Goal: Task Accomplishment & Management: Use online tool/utility

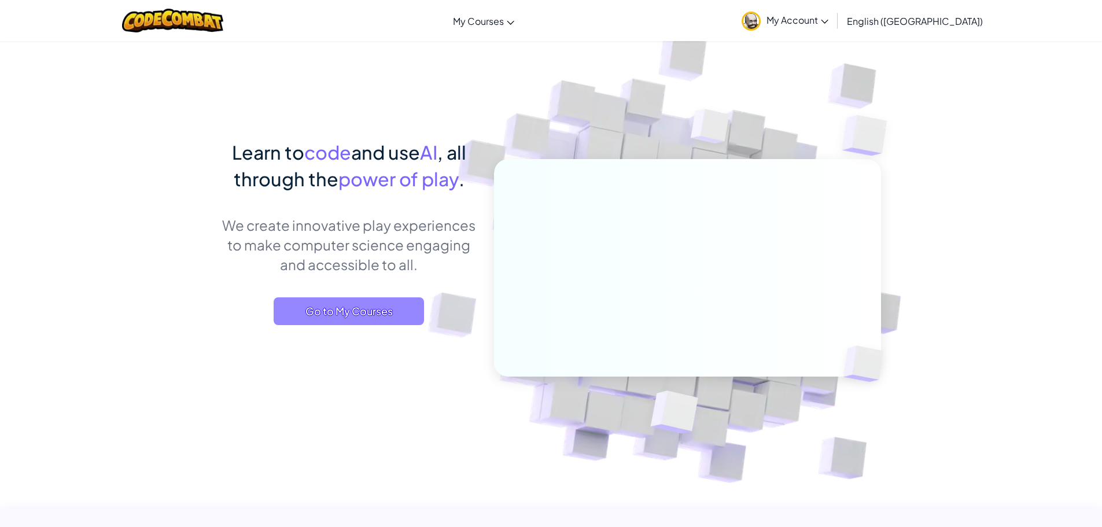
click at [375, 314] on span "Go to My Courses" at bounding box center [349, 311] width 150 height 28
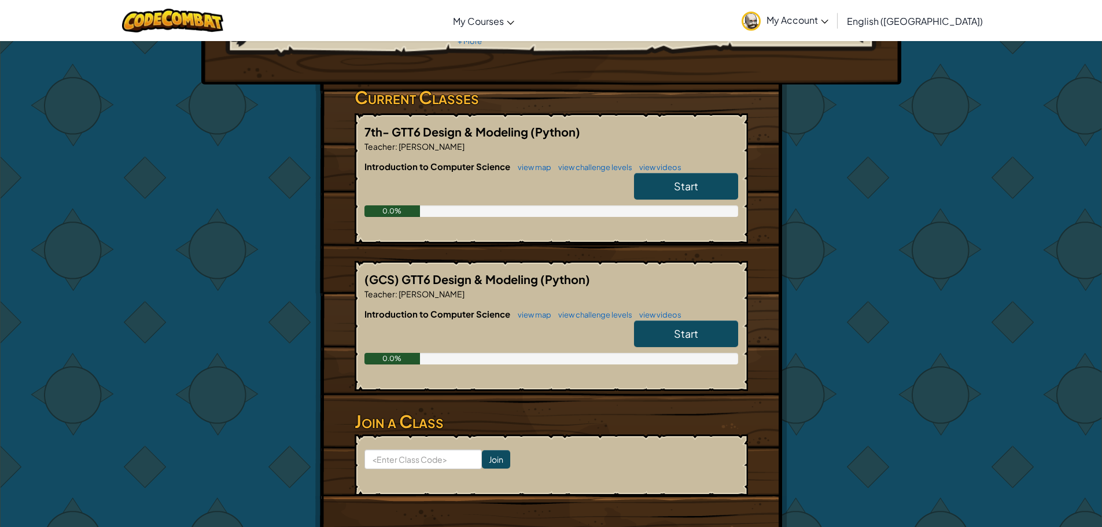
scroll to position [174, 0]
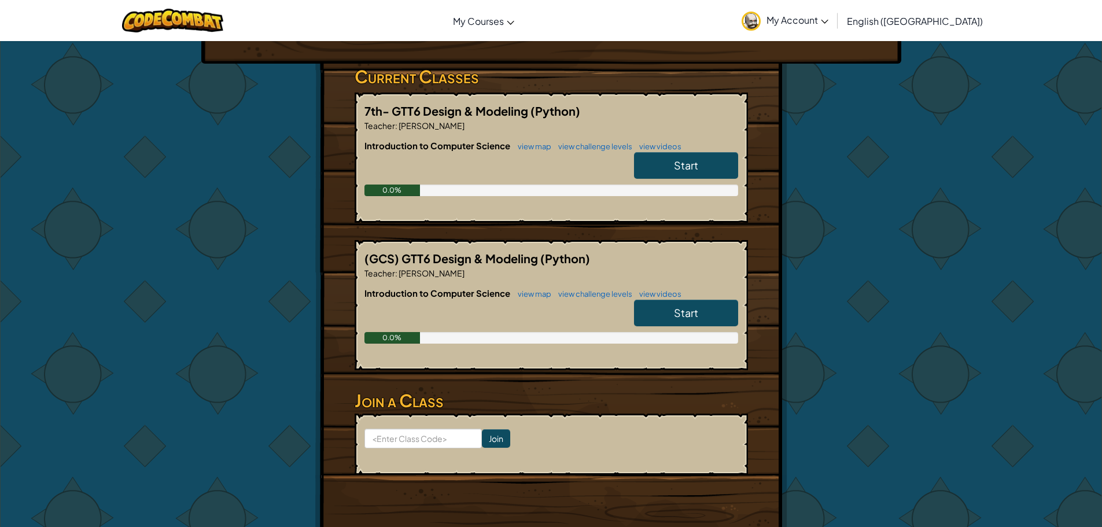
click at [407, 448] on form "Join" at bounding box center [551, 444] width 393 height 61
click at [423, 445] on input at bounding box center [422, 439] width 117 height 20
type input "RiceRideStone"
click at [487, 440] on input "Join" at bounding box center [496, 438] width 28 height 19
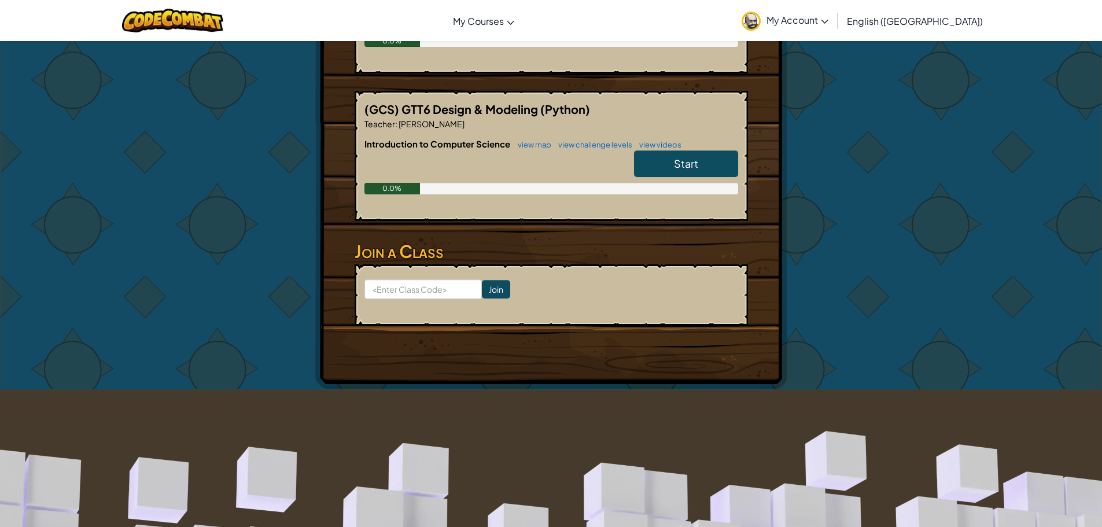
scroll to position [347, 0]
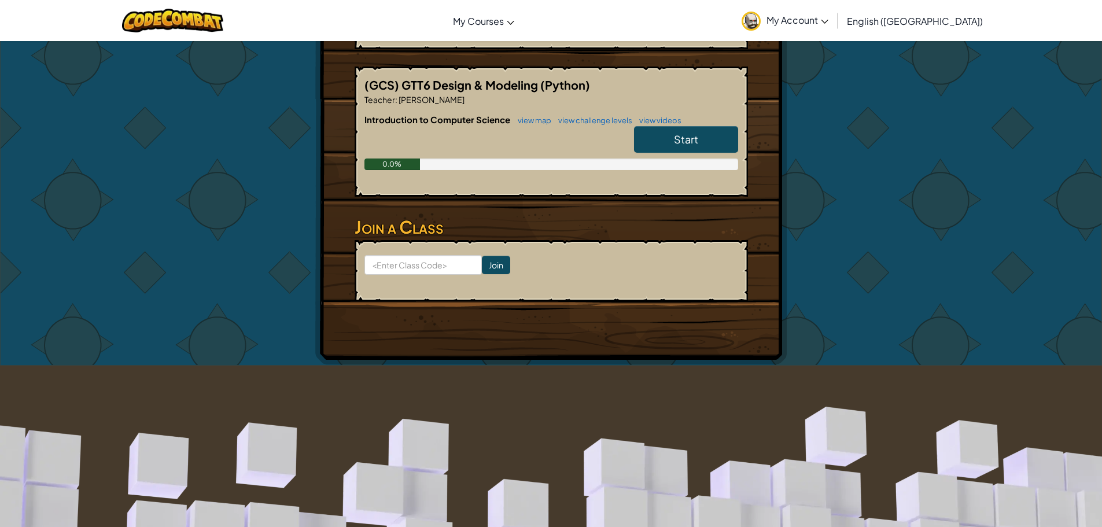
click at [679, 139] on span "Start" at bounding box center [686, 138] width 24 height 13
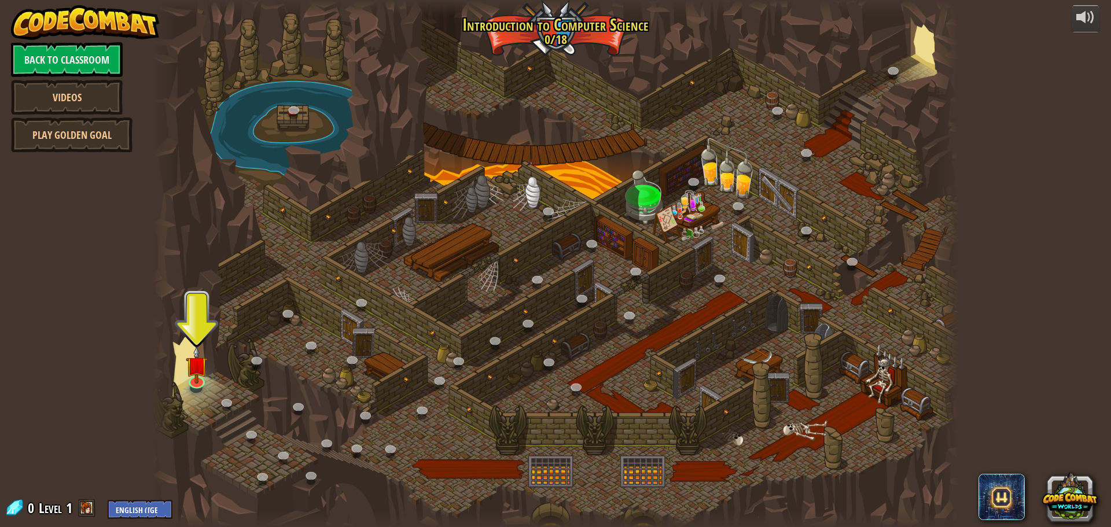
click at [87, 503] on span at bounding box center [86, 507] width 17 height 17
drag, startPoint x: 21, startPoint y: 507, endPoint x: 12, endPoint y: 511, distance: 10.1
click at [12, 511] on span at bounding box center [14, 507] width 17 height 17
click at [190, 377] on img at bounding box center [196, 355] width 21 height 49
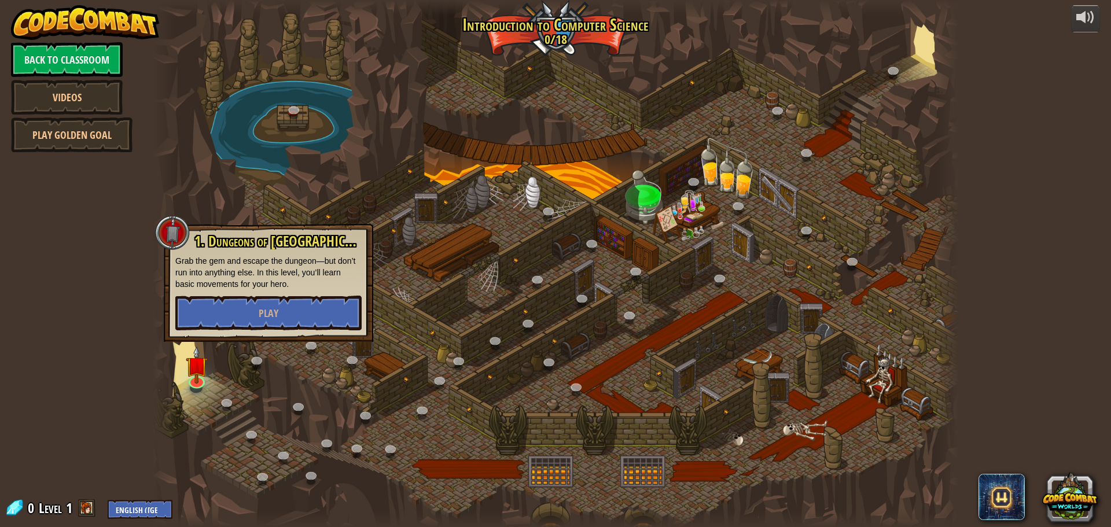
drag, startPoint x: 241, startPoint y: 274, endPoint x: 241, endPoint y: 289, distance: 15.1
click at [241, 277] on p "Grab the gem and escape the dungeon—but don’t run into anything else. In this l…" at bounding box center [268, 272] width 186 height 35
click at [241, 299] on button "Play" at bounding box center [268, 313] width 186 height 35
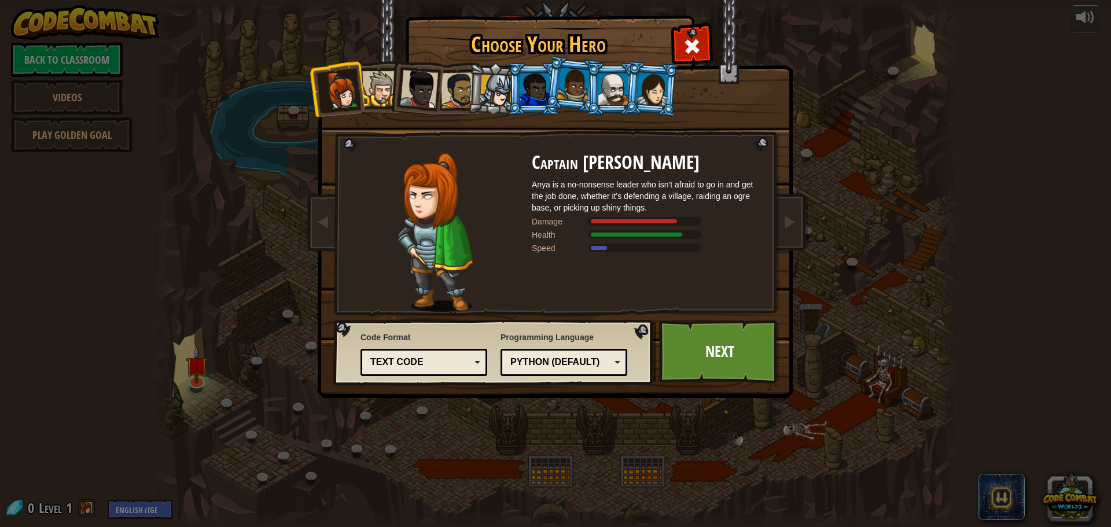
click at [620, 91] on div at bounding box center [613, 88] width 30 height 31
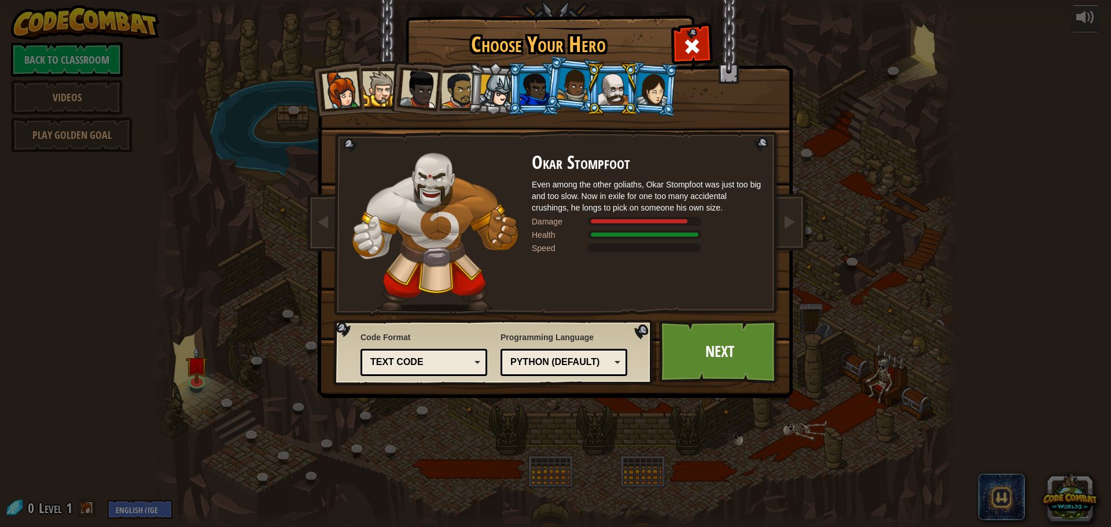
click at [665, 98] on div at bounding box center [652, 88] width 32 height 33
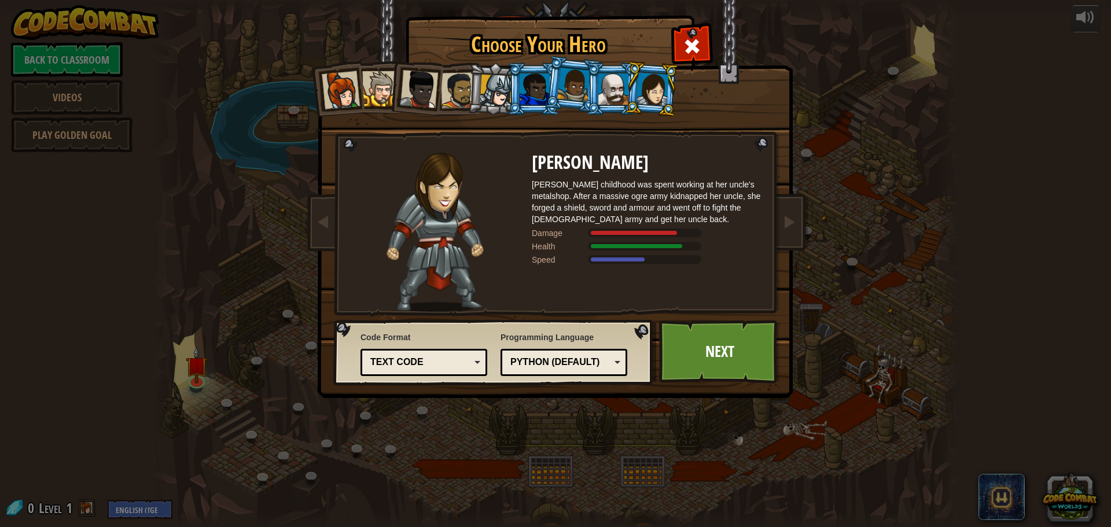
drag, startPoint x: 503, startPoint y: 84, endPoint x: 491, endPoint y: 109, distance: 27.9
click at [491, 109] on li at bounding box center [494, 89] width 55 height 56
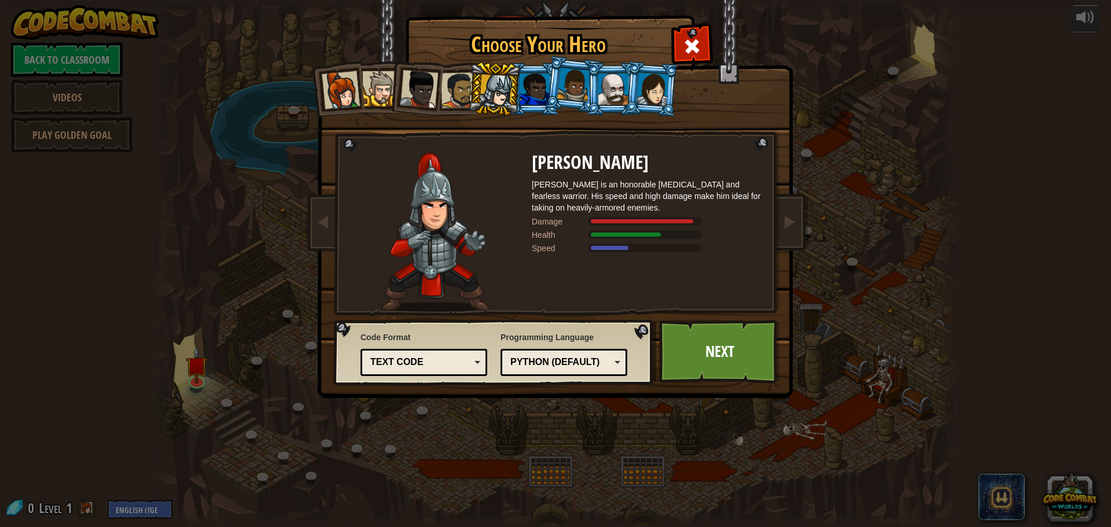
click at [467, 94] on li at bounding box center [494, 89] width 55 height 56
click at [451, 91] on div at bounding box center [459, 90] width 36 height 36
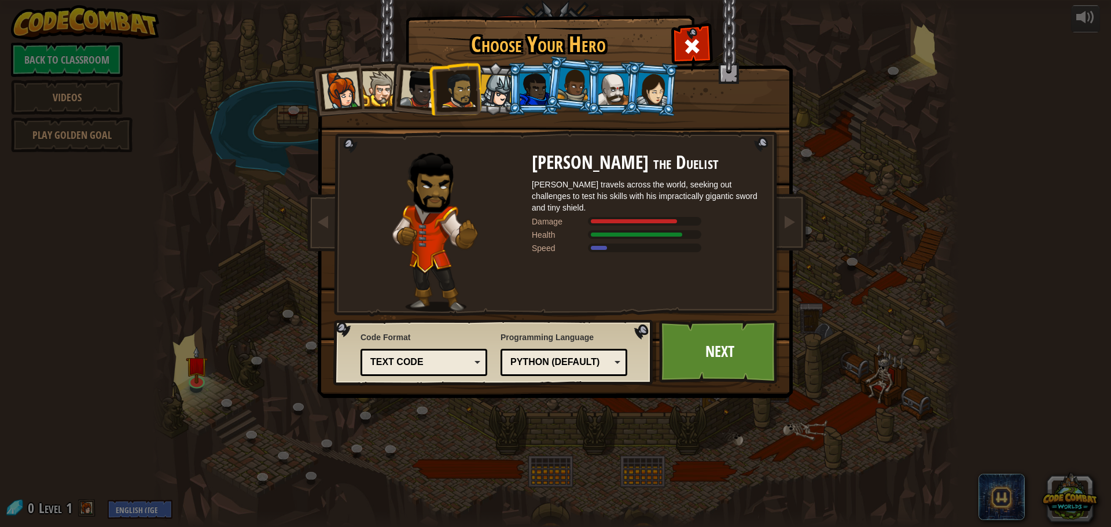
click at [422, 93] on div at bounding box center [419, 89] width 38 height 38
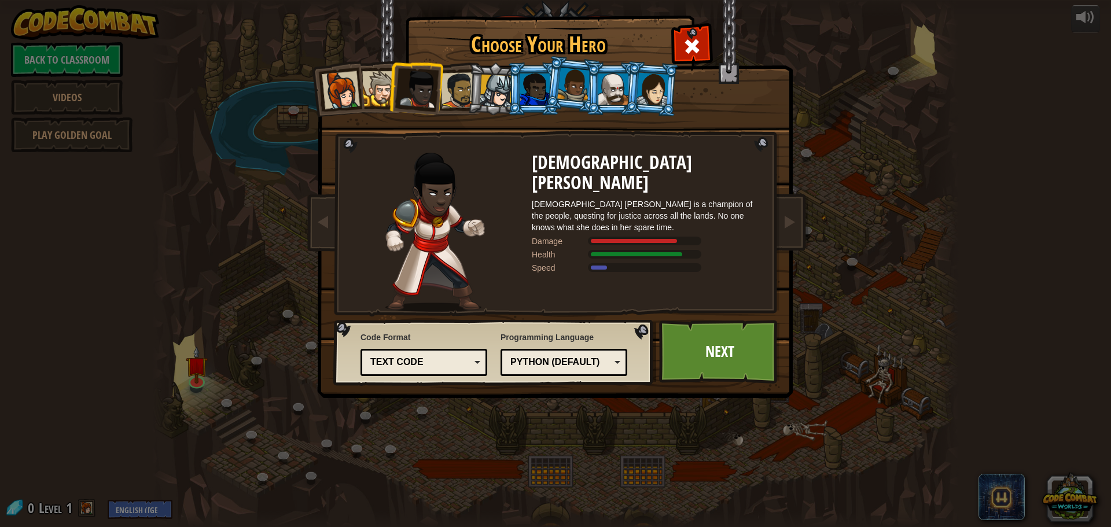
click at [616, 76] on div at bounding box center [613, 88] width 30 height 31
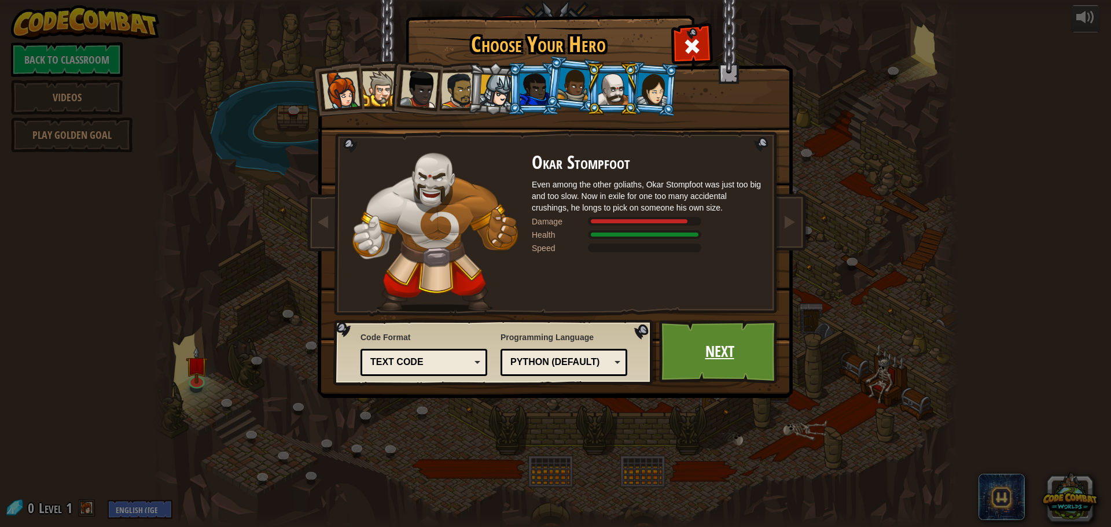
click at [702, 344] on link "Next" at bounding box center [719, 352] width 121 height 64
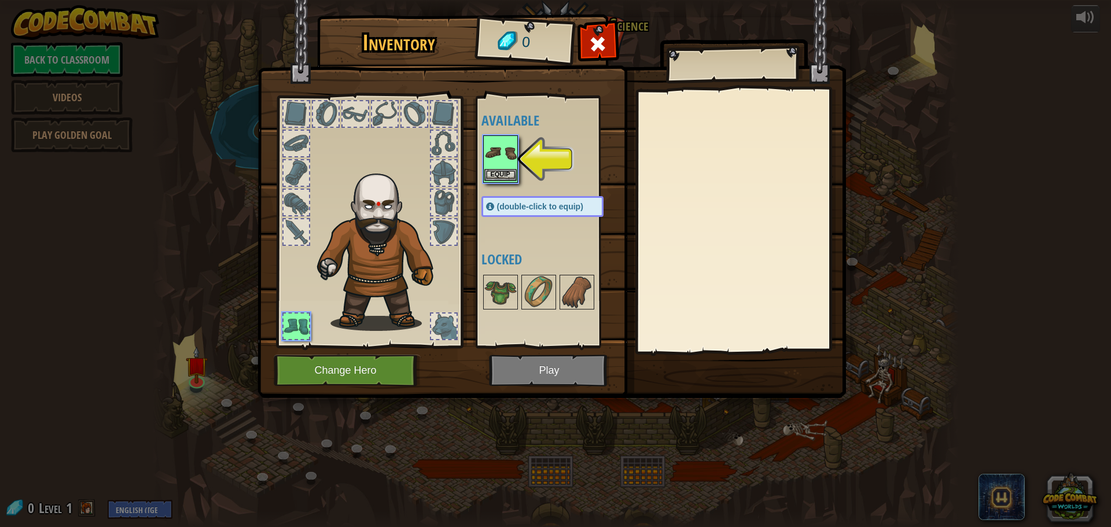
click at [517, 164] on div "Equip" at bounding box center [500, 158] width 35 height 47
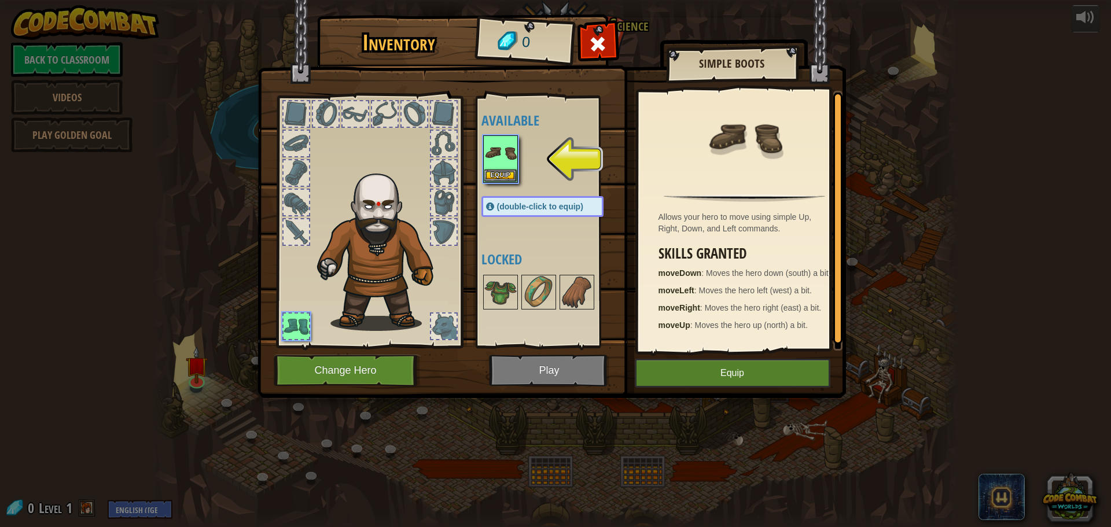
click at [707, 392] on img at bounding box center [551, 188] width 588 height 420
click at [704, 369] on button "Equip" at bounding box center [733, 373] width 196 height 29
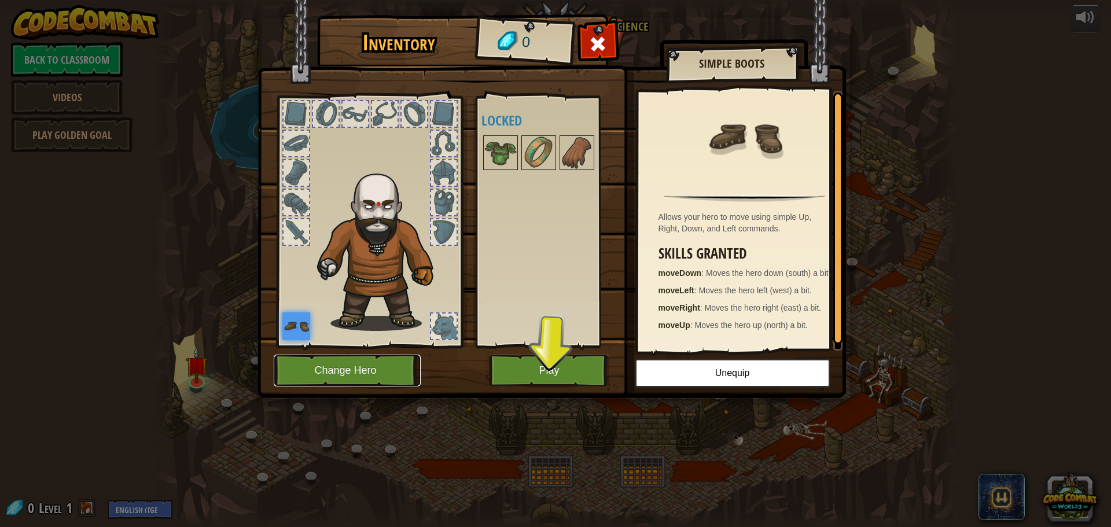
drag, startPoint x: 390, startPoint y: 369, endPoint x: 391, endPoint y: 360, distance: 8.7
click at [391, 360] on button "Change Hero" at bounding box center [347, 371] width 147 height 32
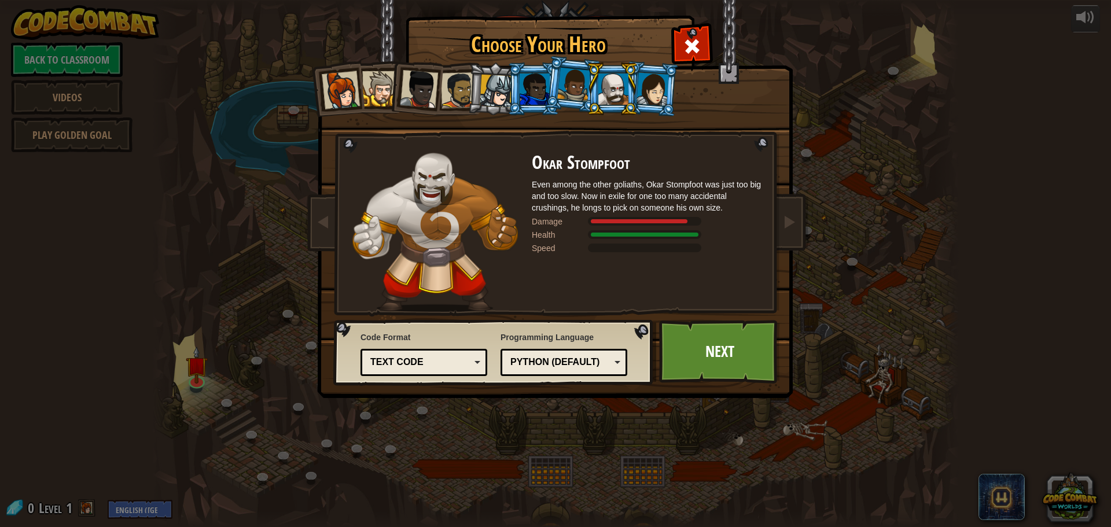
click at [649, 100] on div at bounding box center [652, 88] width 32 height 33
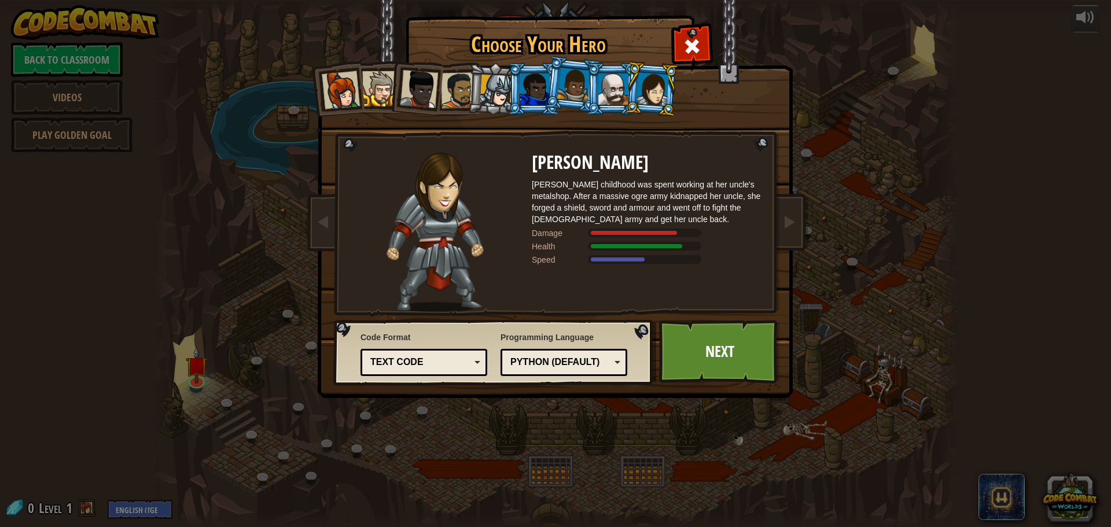
click at [574, 104] on li at bounding box center [572, 85] width 57 height 58
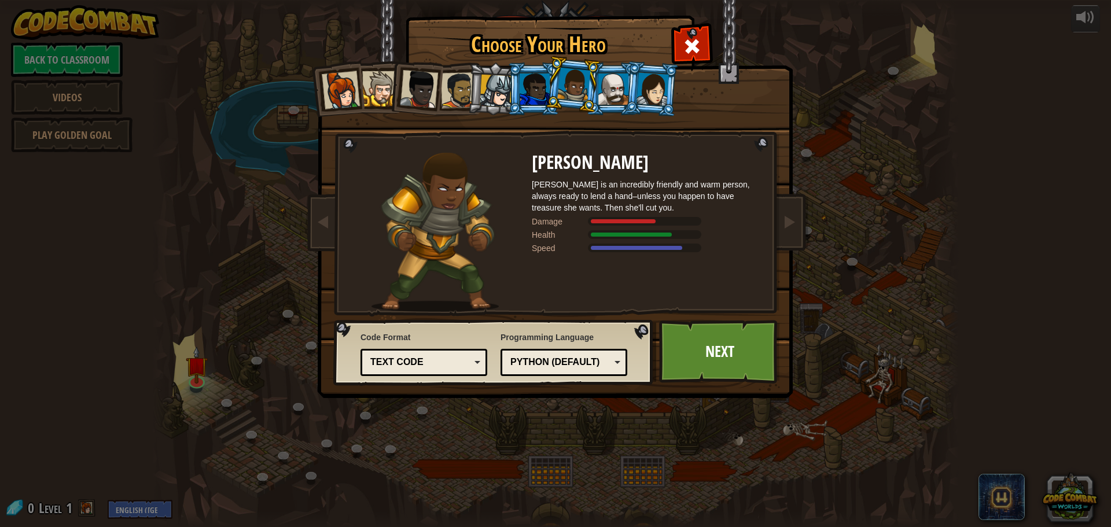
click at [460, 86] on div at bounding box center [459, 90] width 36 height 36
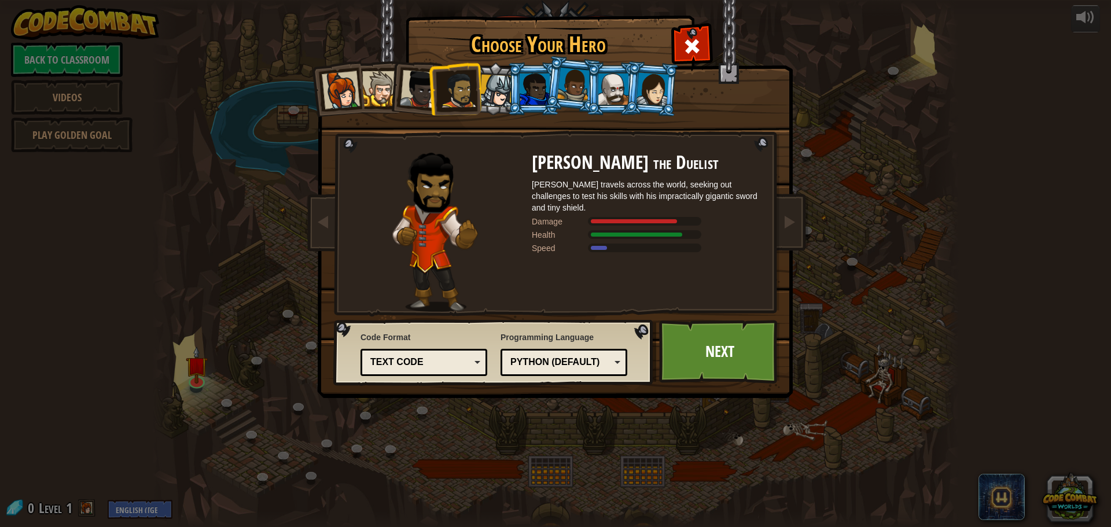
drag, startPoint x: 401, startPoint y: 85, endPoint x: 407, endPoint y: 87, distance: 6.0
click at [405, 86] on div at bounding box center [419, 89] width 38 height 38
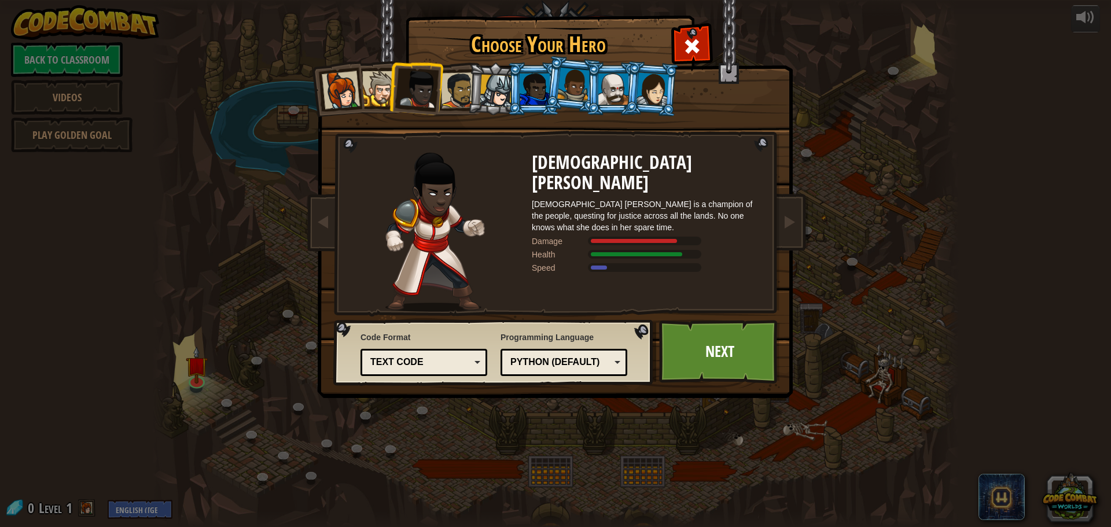
click at [465, 62] on li at bounding box center [454, 89] width 53 height 54
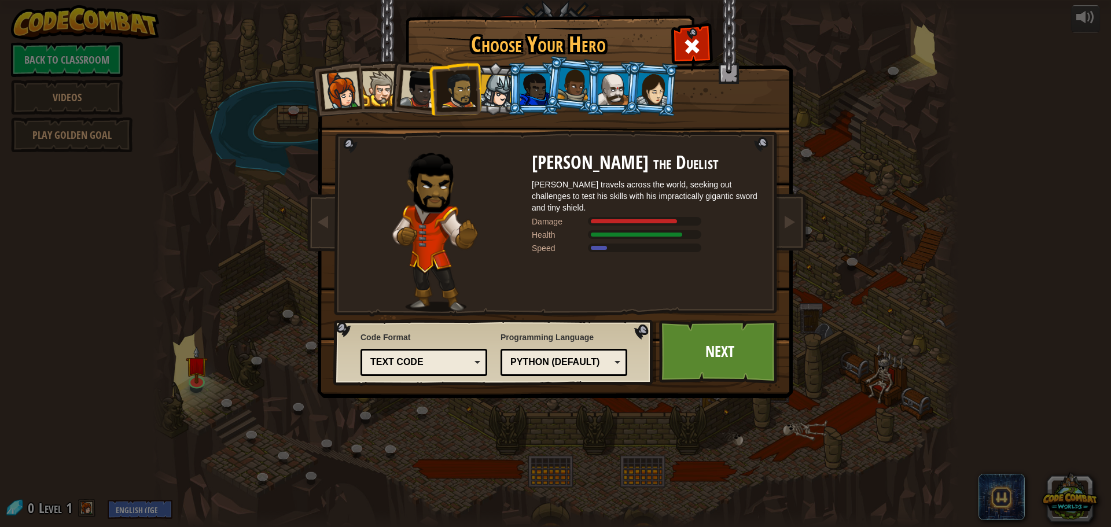
click at [617, 367] on div "Python (Default)" at bounding box center [564, 362] width 112 height 18
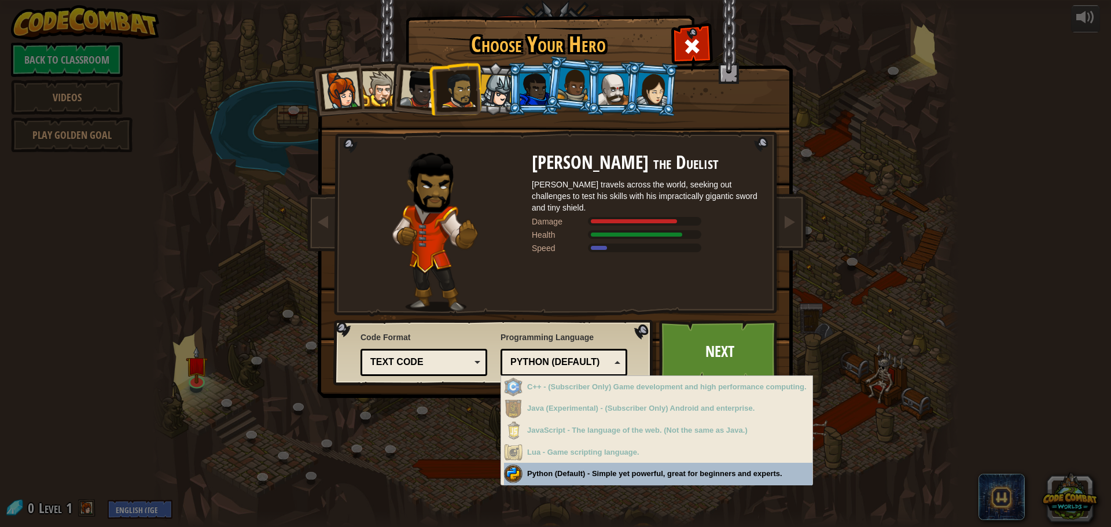
click at [616, 360] on div "Python (Default)" at bounding box center [564, 362] width 112 height 18
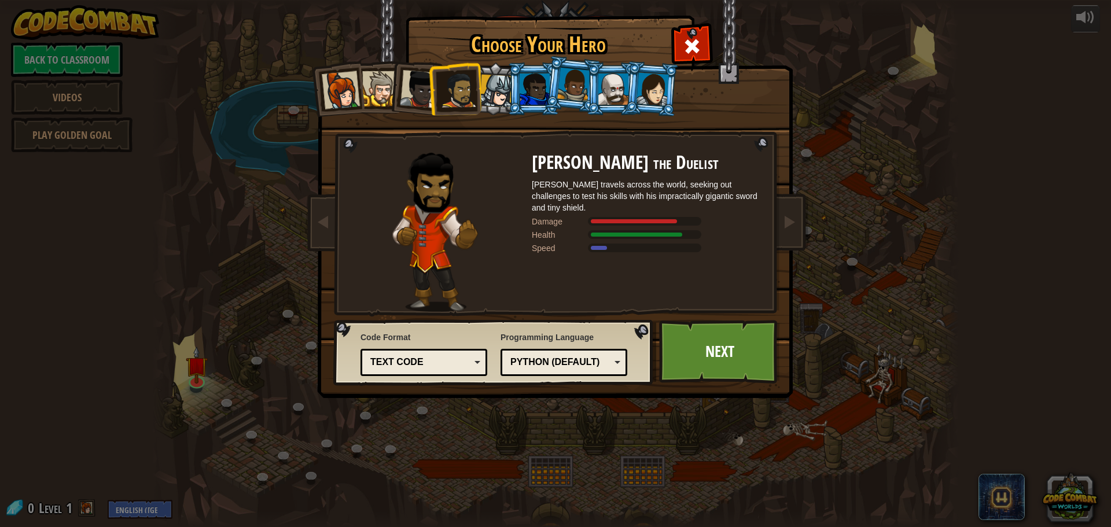
click at [613, 359] on div "Python (Default)" at bounding box center [564, 362] width 112 height 18
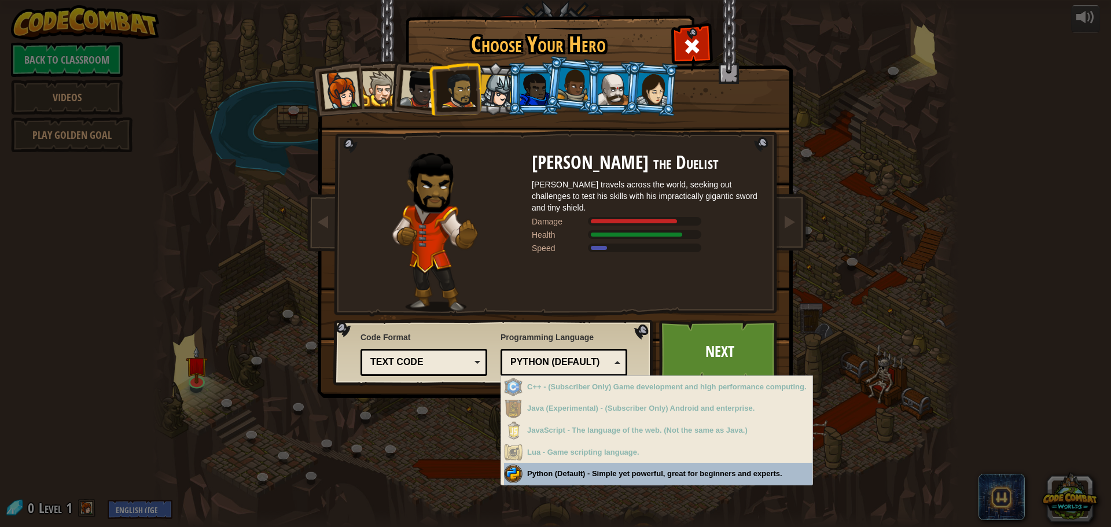
click at [619, 356] on div "Python (Default)" at bounding box center [564, 362] width 112 height 18
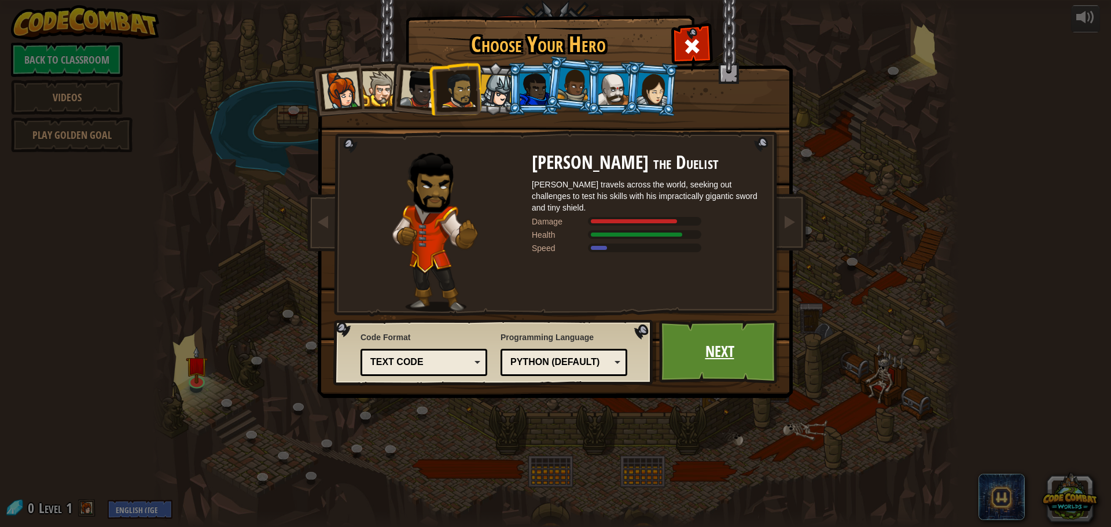
click at [686, 350] on link "Next" at bounding box center [719, 352] width 121 height 64
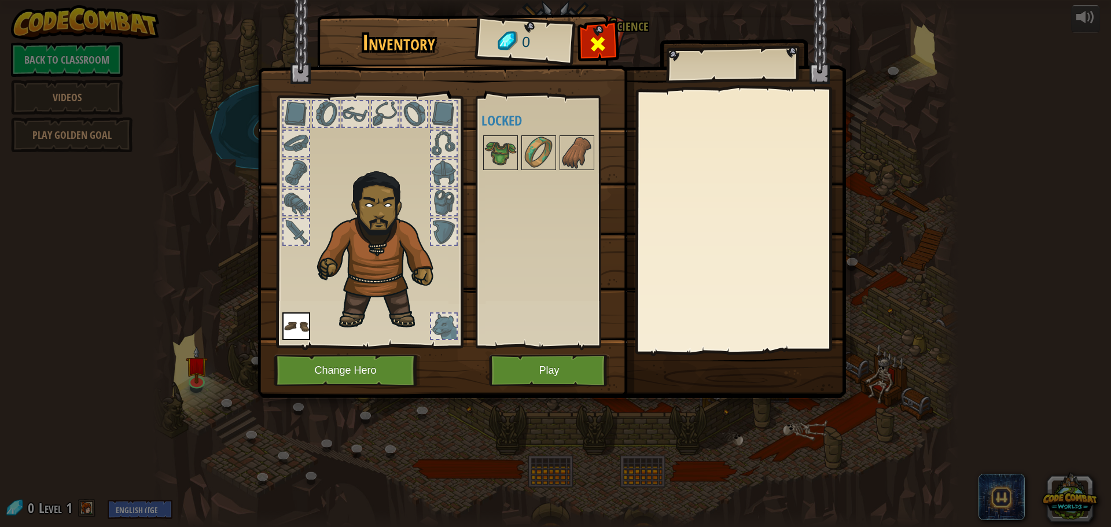
click at [583, 38] on div at bounding box center [598, 47] width 36 height 36
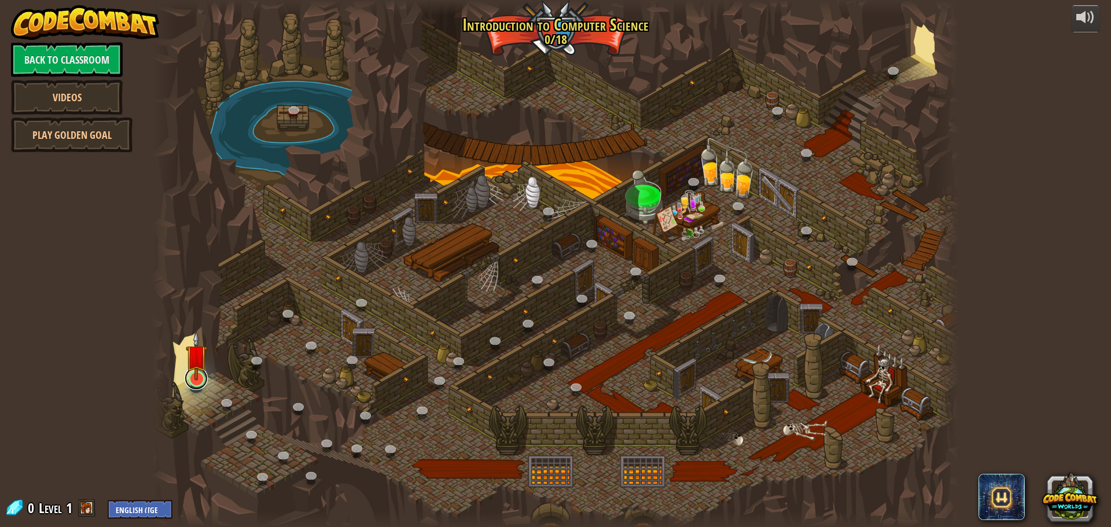
click at [191, 389] on link at bounding box center [196, 378] width 23 height 23
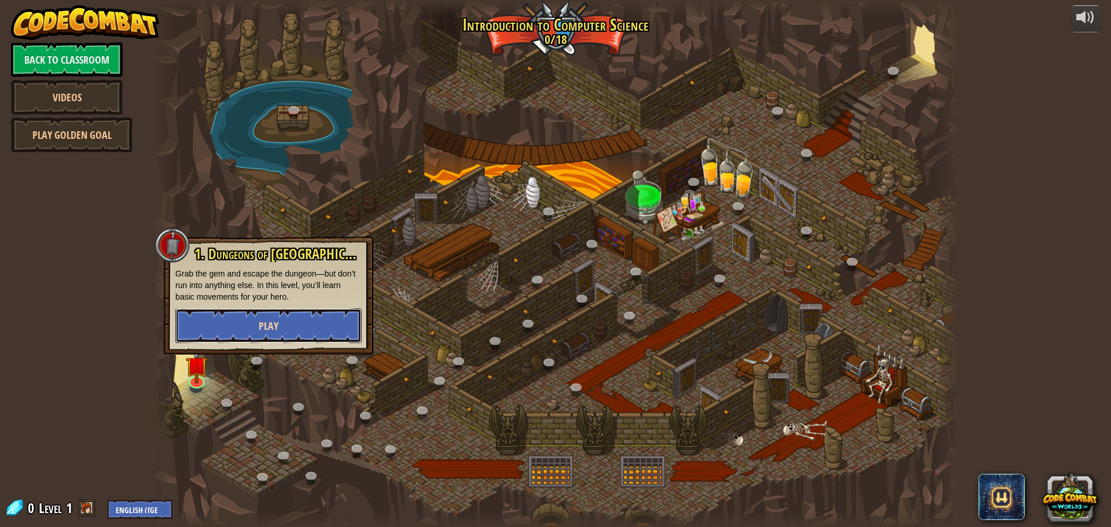
click at [210, 331] on button "Play" at bounding box center [268, 325] width 186 height 35
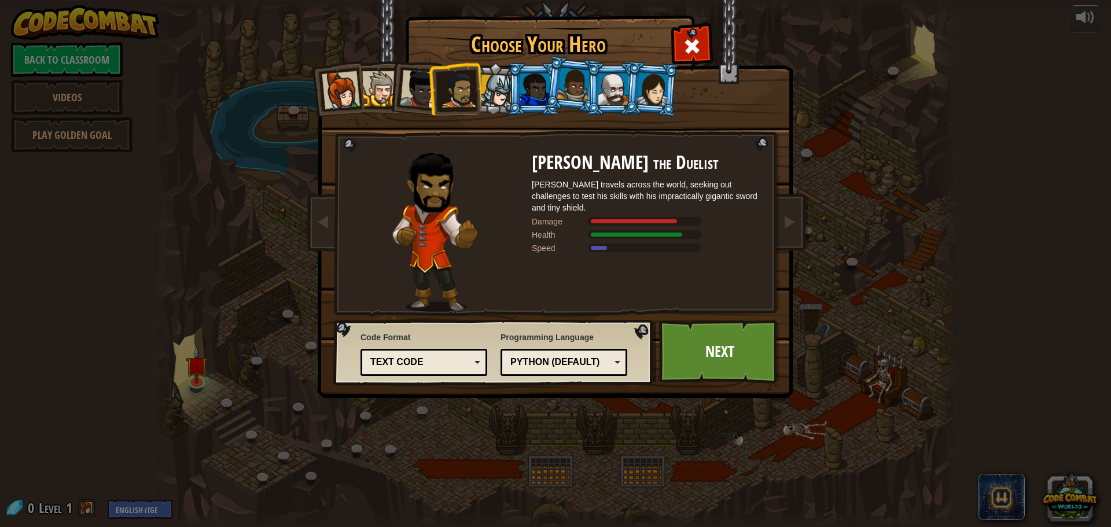
click at [626, 73] on li at bounding box center [652, 89] width 56 height 56
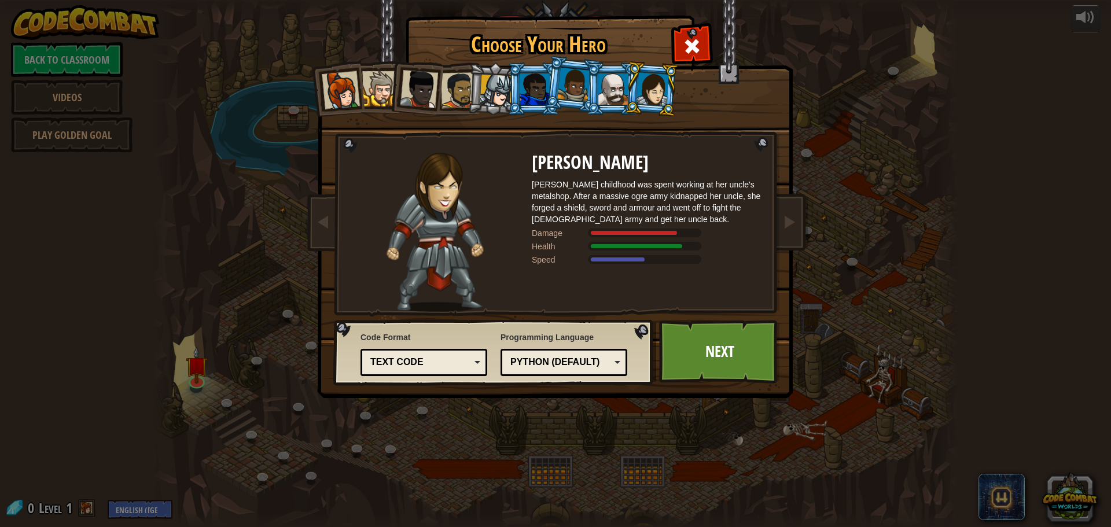
click at [605, 93] on div at bounding box center [613, 88] width 30 height 31
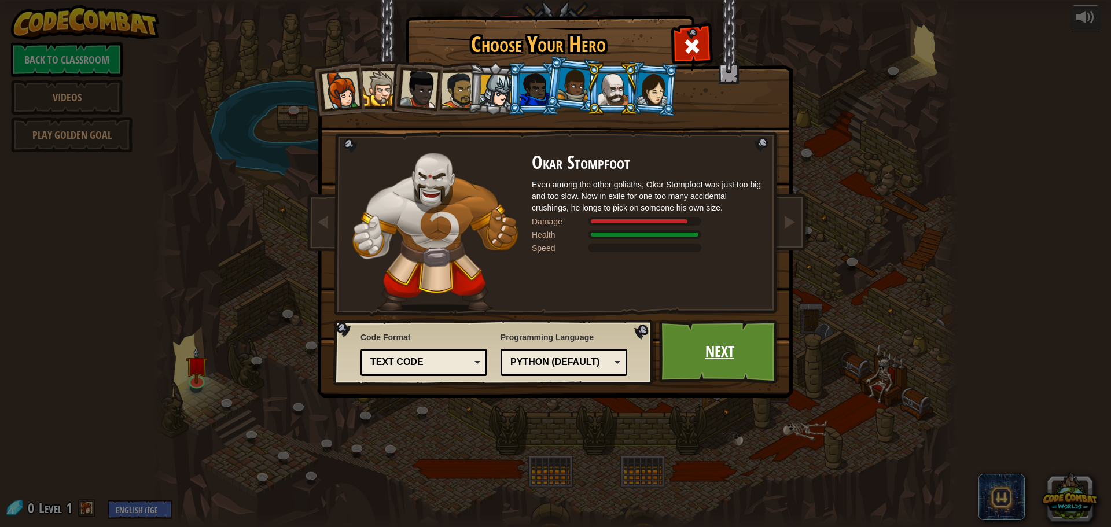
click at [724, 364] on link "Next" at bounding box center [719, 352] width 121 height 64
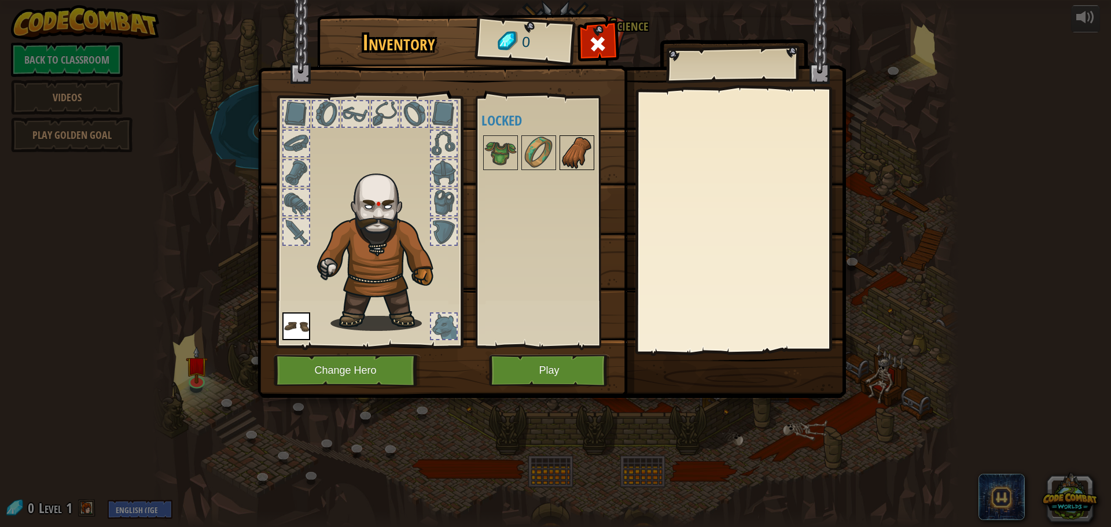
click at [584, 166] on img at bounding box center [577, 153] width 32 height 32
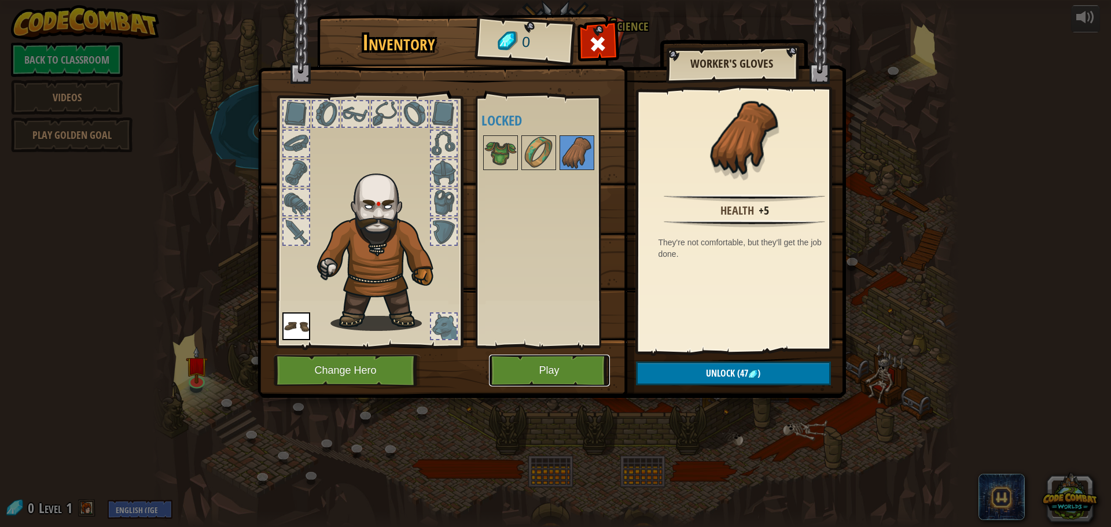
drag, startPoint x: 577, startPoint y: 384, endPoint x: 573, endPoint y: 400, distance: 17.4
click at [573, 401] on div "Inventory 0 Available Equip (double-click to equip) Locked Worker's Gloves Heal…" at bounding box center [555, 263] width 1111 height 527
click at [558, 364] on button "Play" at bounding box center [549, 371] width 121 height 32
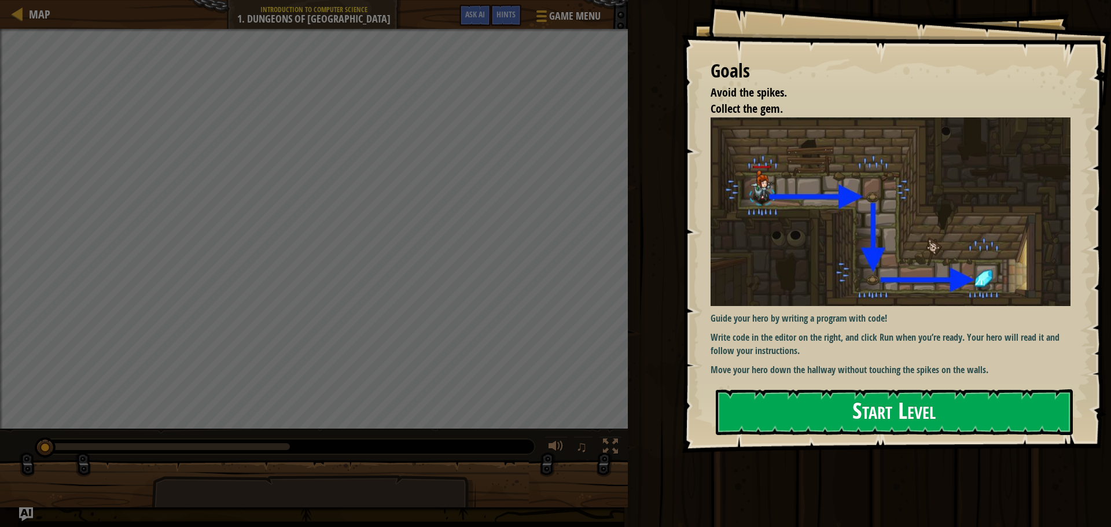
click at [735, 399] on button "Start Level" at bounding box center [894, 412] width 357 height 46
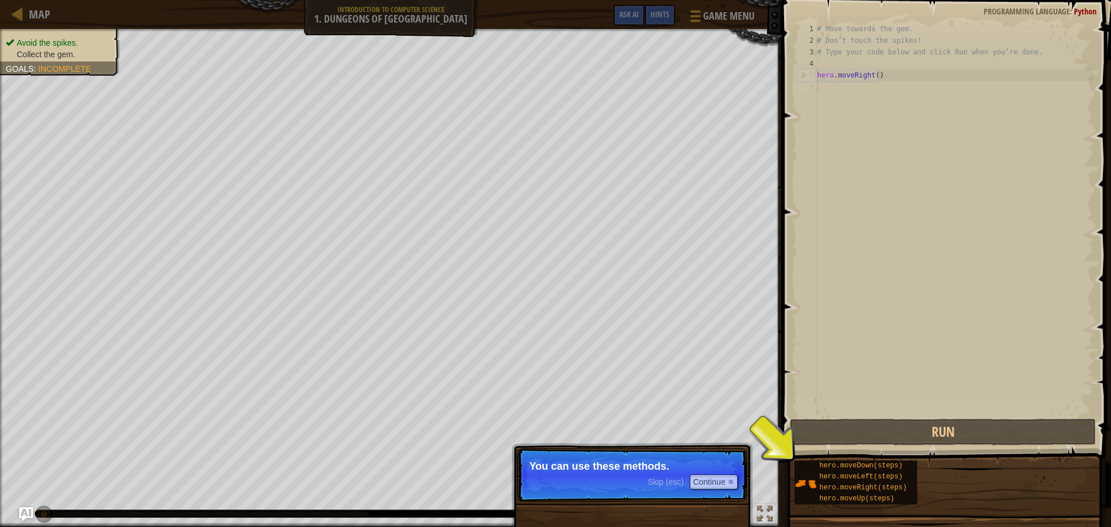
click at [676, 466] on p "You can use these methods." at bounding box center [631, 467] width 205 height 12
click at [709, 492] on p "Skip (esc) Continue You can use these methods." at bounding box center [632, 474] width 230 height 53
click at [709, 483] on button "Continue" at bounding box center [714, 481] width 48 height 15
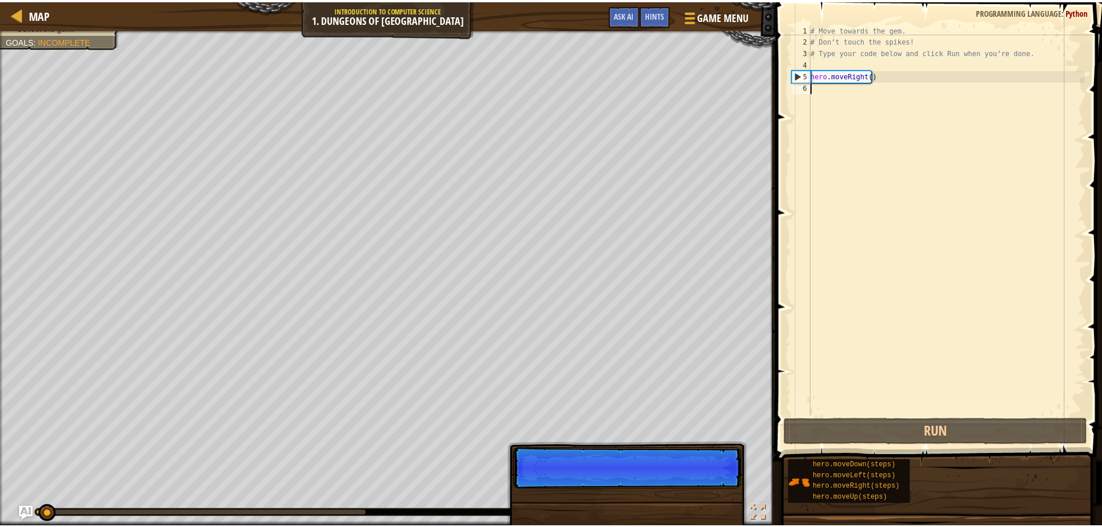
scroll to position [5, 0]
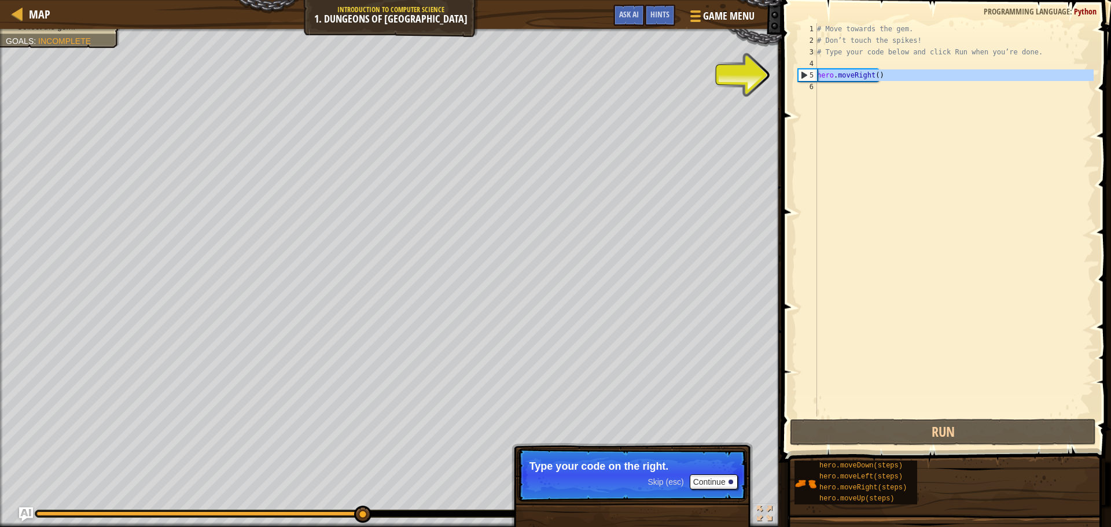
click at [813, 75] on div "5" at bounding box center [807, 75] width 19 height 12
type textarea "hero.moveRight()"
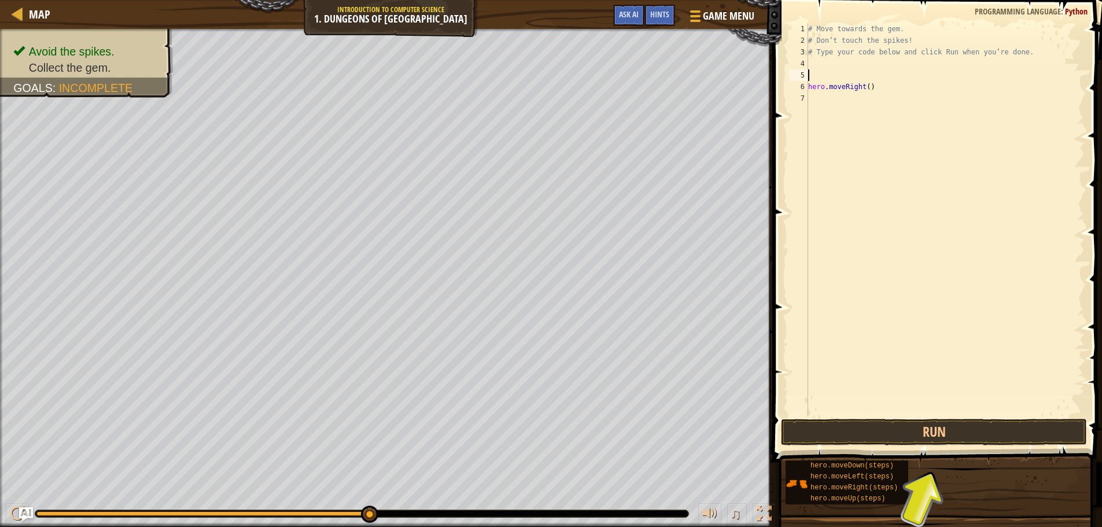
click at [956, 69] on div "# Move towards the gem. # Don’t touch the spikes! # Type your code below and cl…" at bounding box center [945, 231] width 279 height 417
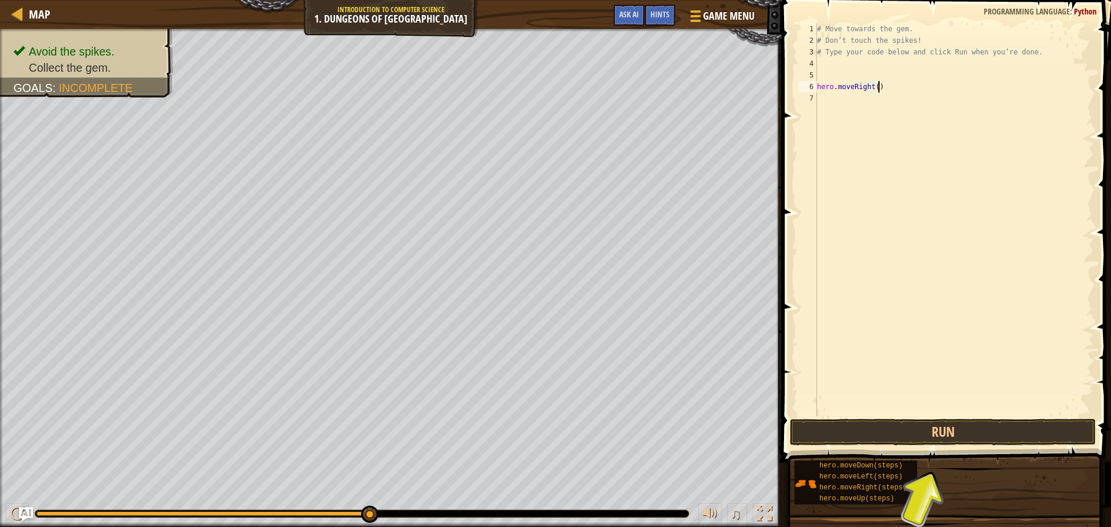
click at [956, 82] on div "# Move towards the gem. # Don’t touch the spikes! # Type your code below and cl…" at bounding box center [954, 231] width 279 height 417
type textarea "hero.moveRight()"
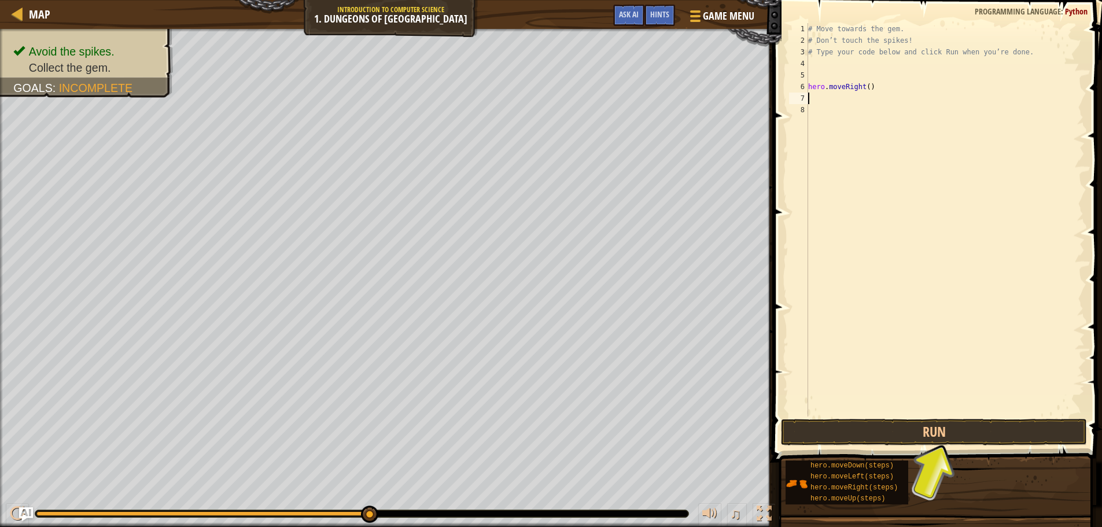
type textarea "h"
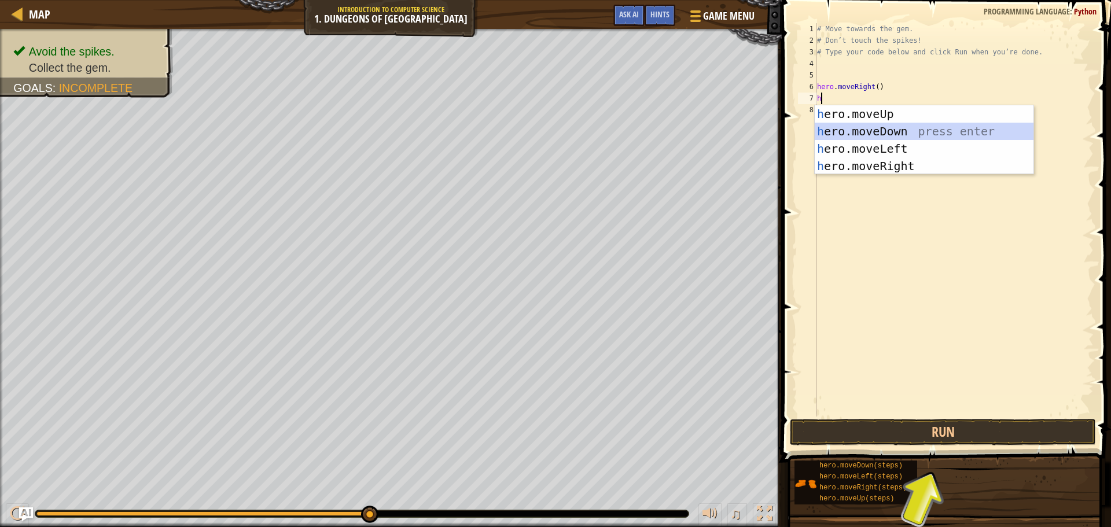
click at [962, 128] on div "h ero.moveUp press enter h ero.moveDown press enter h ero.moveLeft press enter …" at bounding box center [924, 157] width 219 height 104
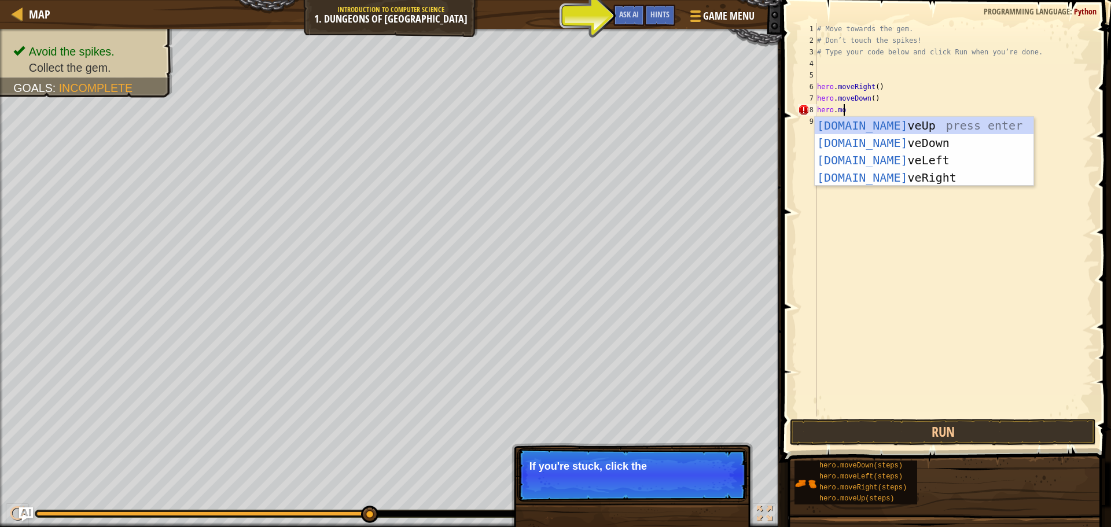
scroll to position [5, 2]
type textarea "hero.move"
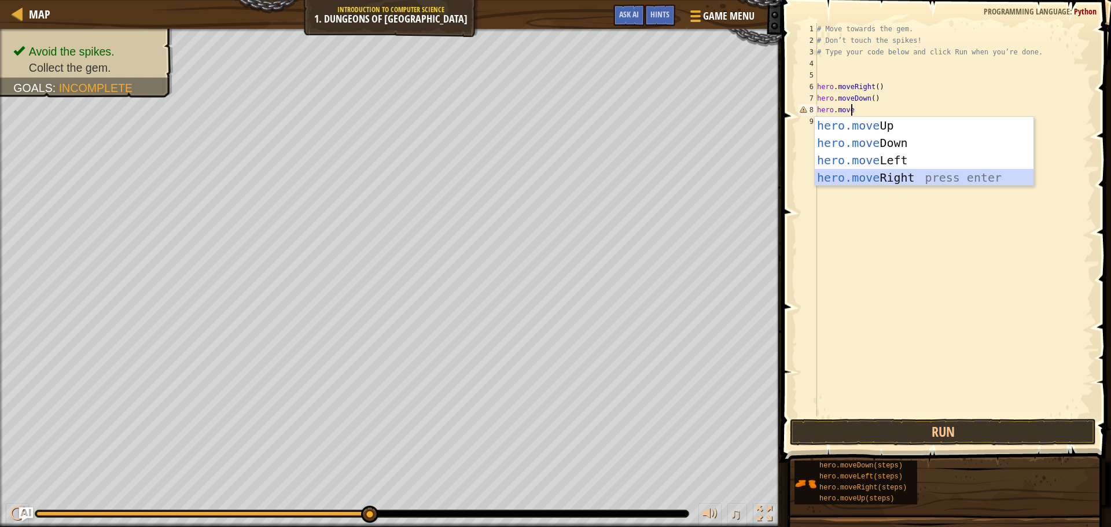
click at [892, 181] on div "hero.move Up press enter hero.move Down press enter hero.move Left press enter …" at bounding box center [924, 169] width 219 height 104
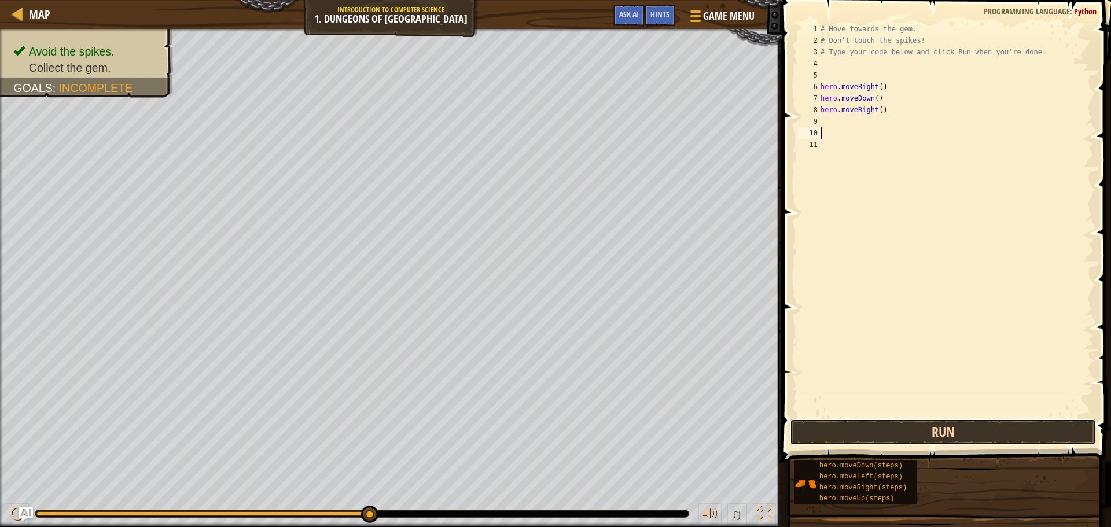
click at [841, 432] on button "Run" at bounding box center [943, 432] width 306 height 27
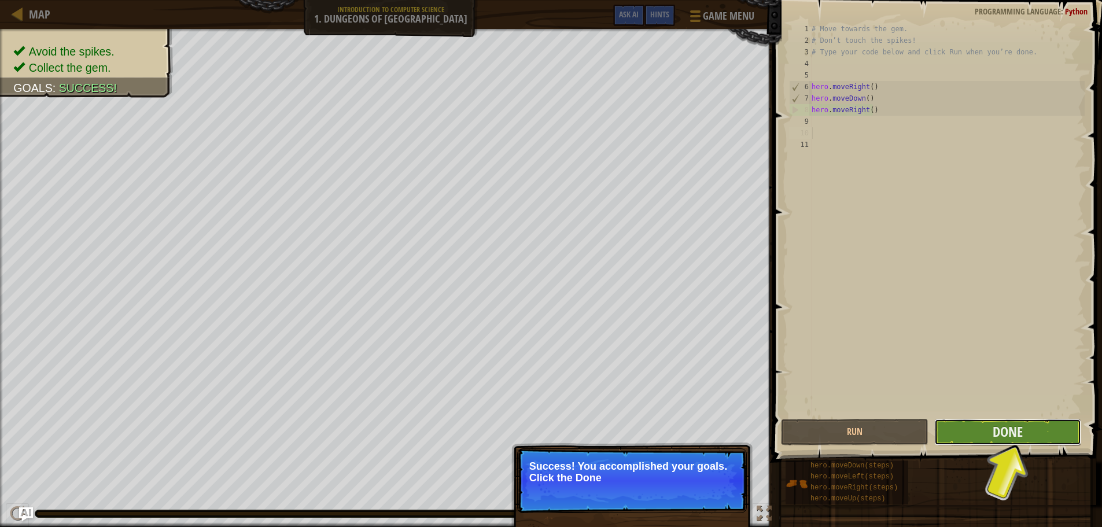
click at [1030, 432] on button "Done" at bounding box center [1007, 432] width 147 height 27
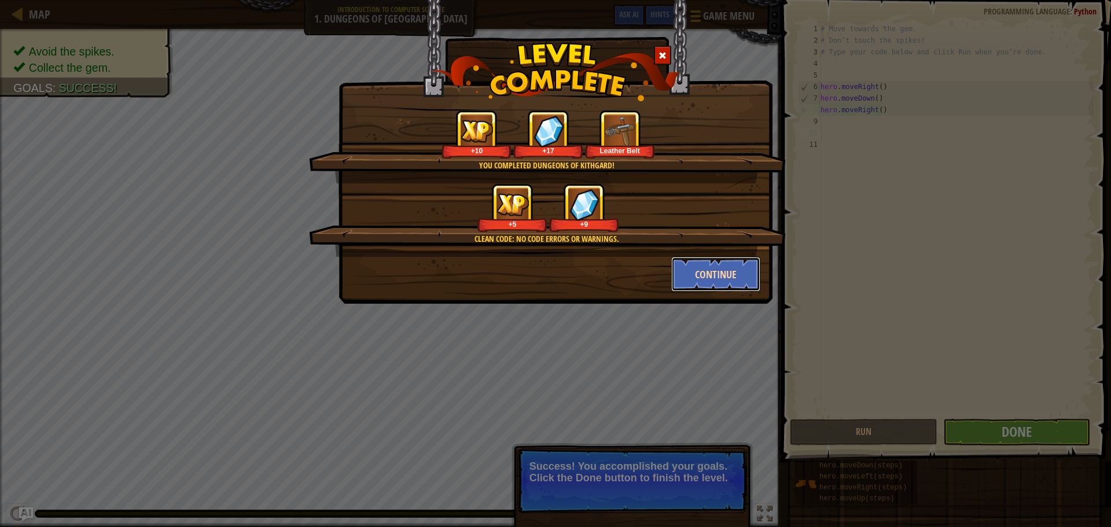
click at [712, 273] on button "Continue" at bounding box center [716, 274] width 90 height 35
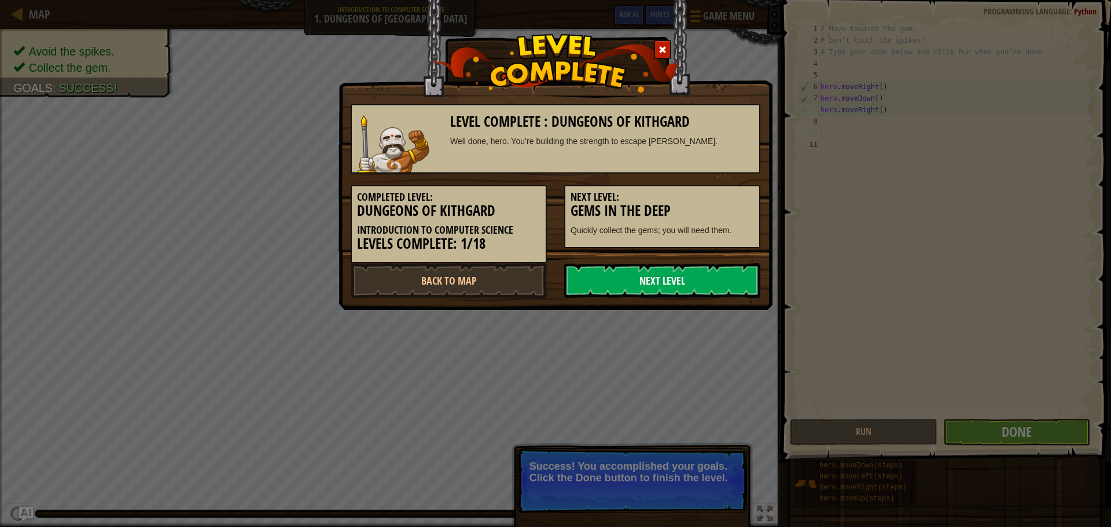
click at [596, 268] on link "Next Level" at bounding box center [662, 280] width 196 height 35
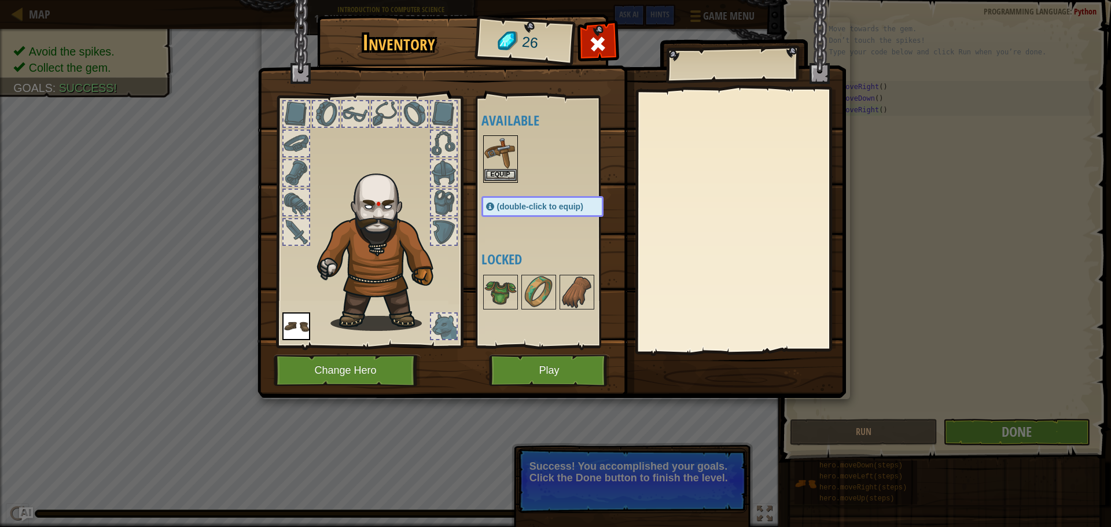
click at [515, 150] on div "Available Equip Equip (double-click to equip) Locked" at bounding box center [553, 221] width 145 height 241
click at [510, 148] on img at bounding box center [500, 153] width 32 height 32
click at [499, 159] on img at bounding box center [500, 153] width 32 height 32
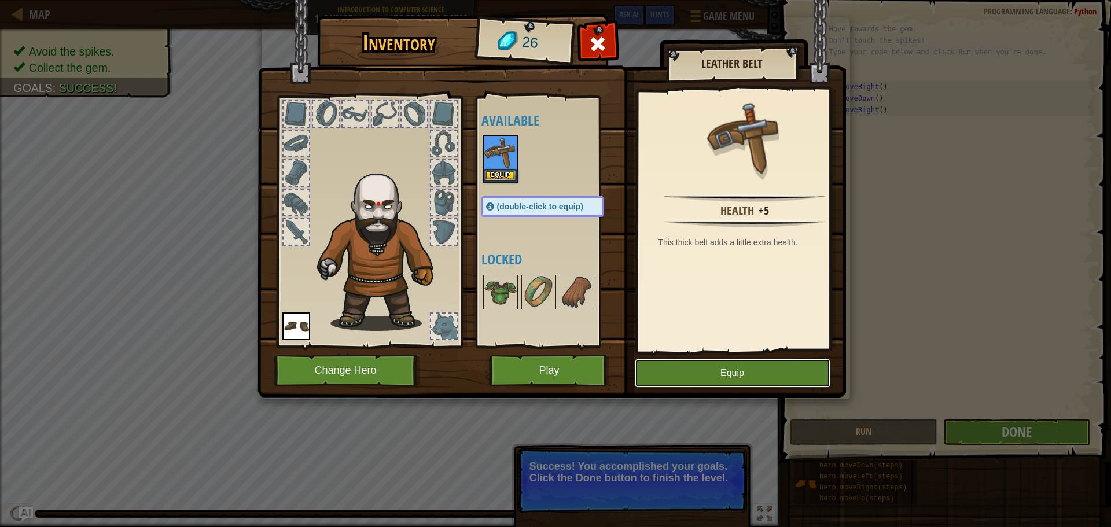
click at [755, 362] on button "Equip" at bounding box center [733, 373] width 196 height 29
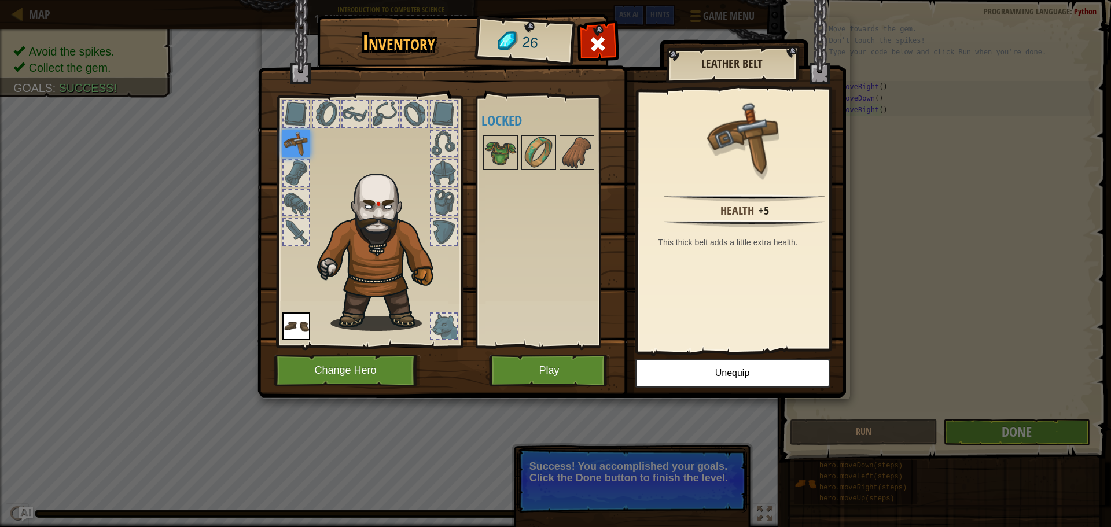
click at [288, 332] on img at bounding box center [296, 326] width 28 height 28
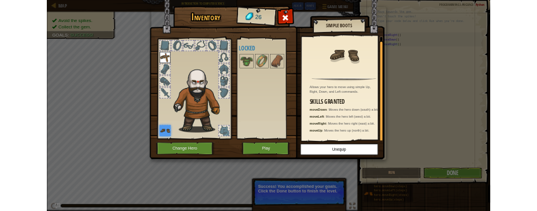
scroll to position [3, 0]
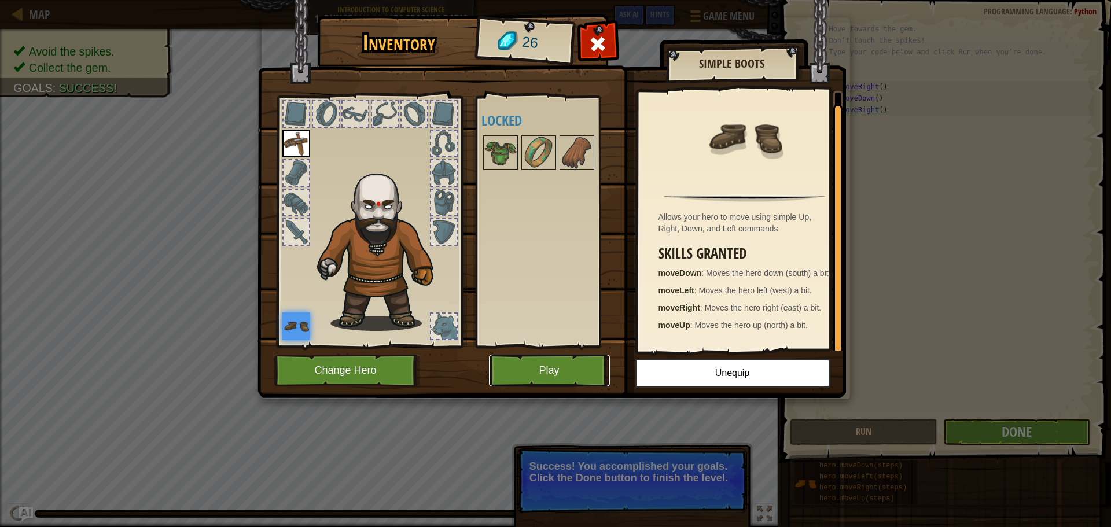
click at [539, 373] on button "Play" at bounding box center [549, 371] width 121 height 32
